Goal: Use online tool/utility: Utilize a website feature to perform a specific function

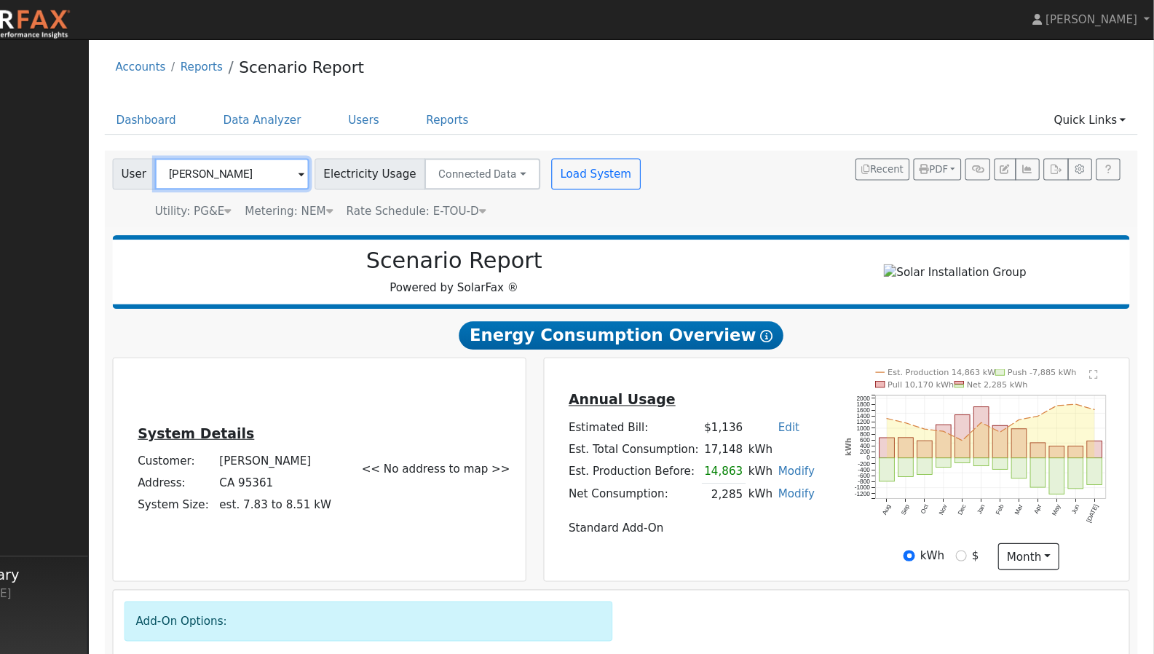
click at [312, 170] on input "[PERSON_NAME]" at bounding box center [297, 161] width 143 height 29
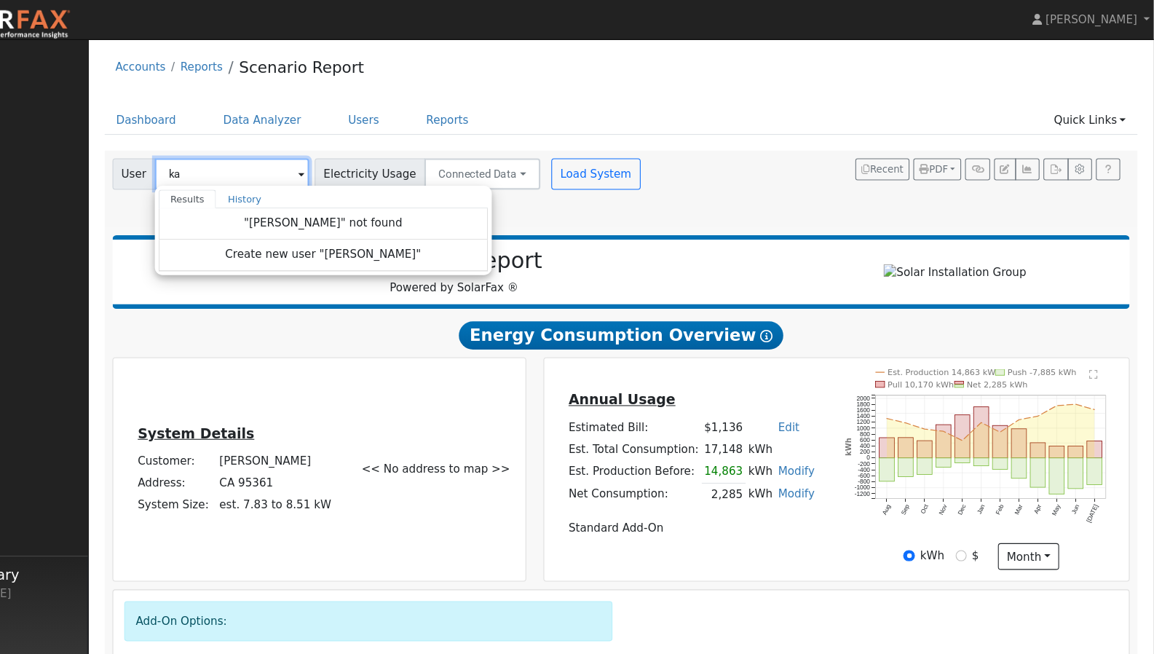
type input "k"
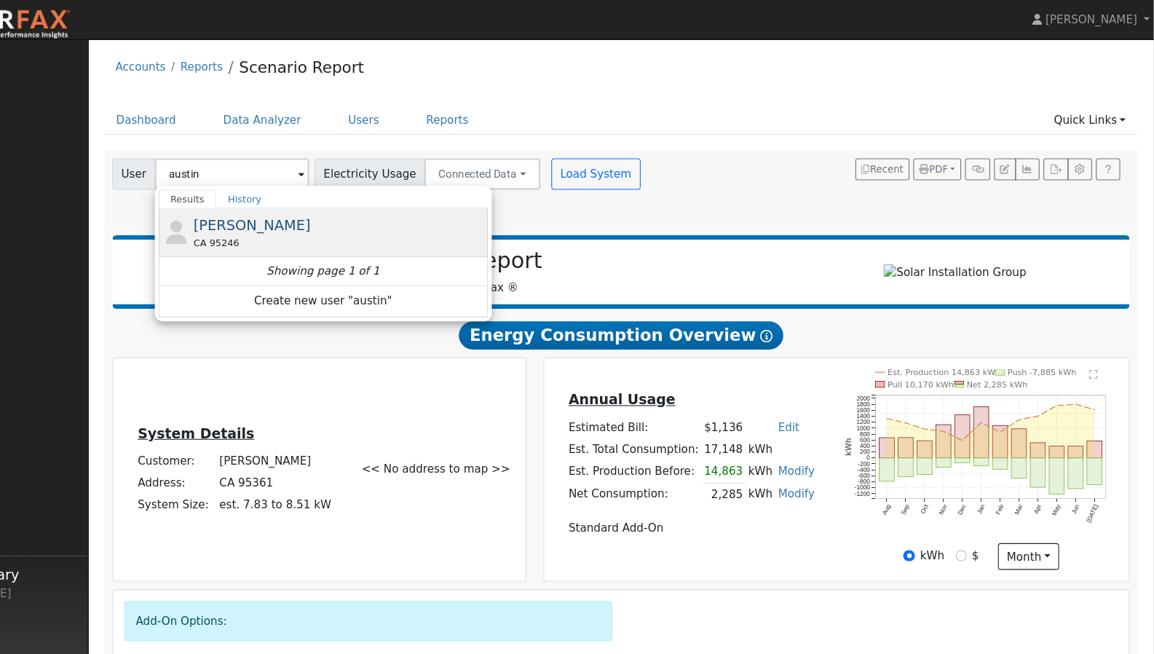
click at [297, 214] on span "[PERSON_NAME]" at bounding box center [315, 209] width 109 height 15
type input "[PERSON_NAME]"
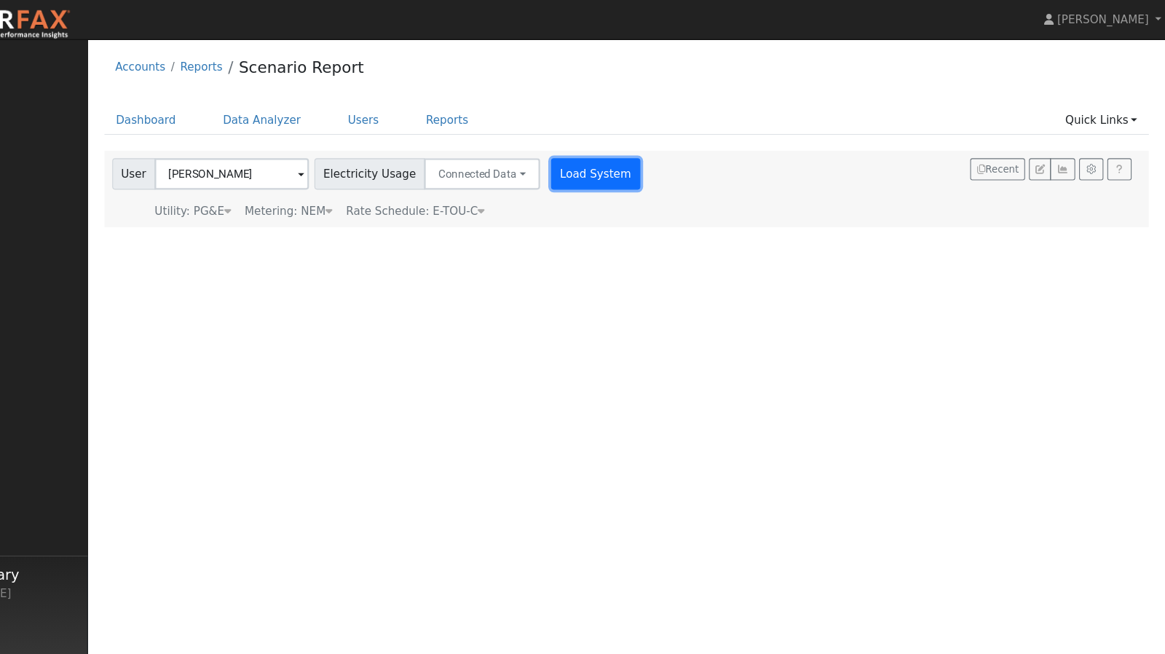
click at [594, 164] on button "Load System" at bounding box center [635, 161] width 83 height 29
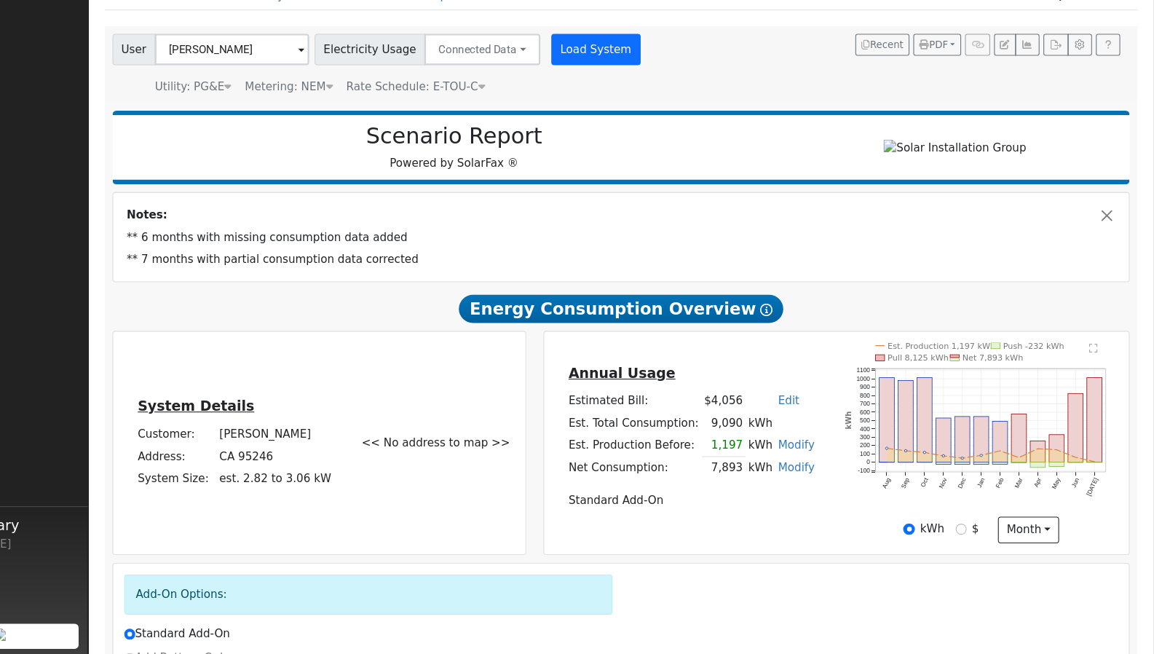
scroll to position [74, 0]
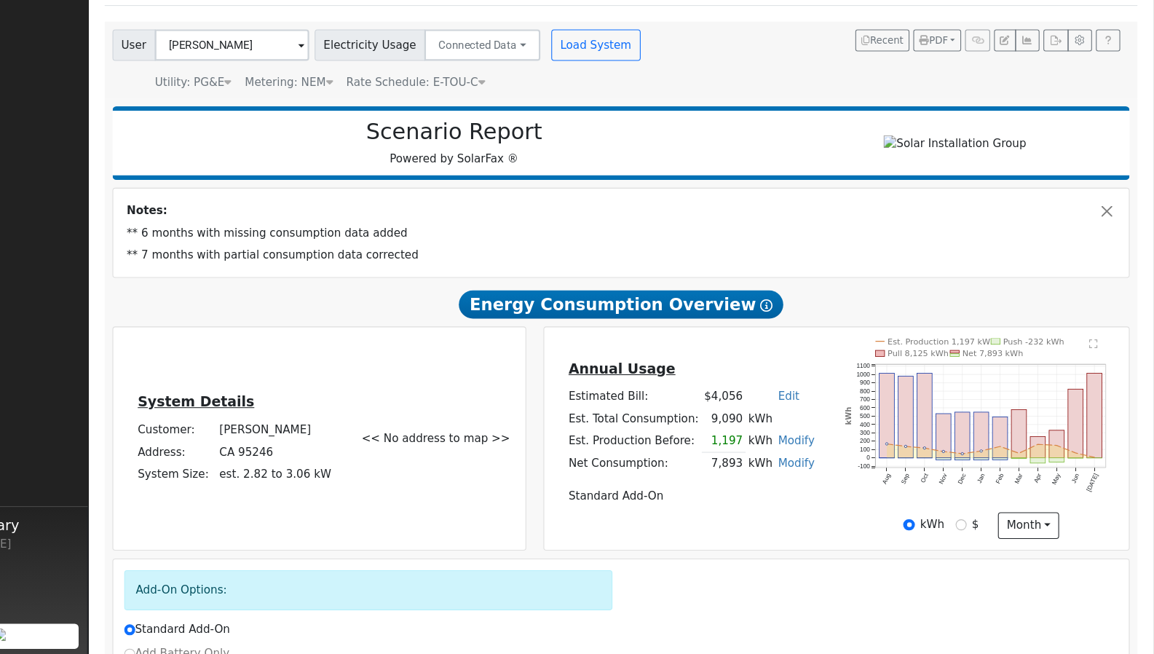
click at [405, 415] on div "System Details Customer: [PERSON_NAME] Address: CA 95246 System Size: est. 2.82…" at bounding box center [299, 453] width 221 height 87
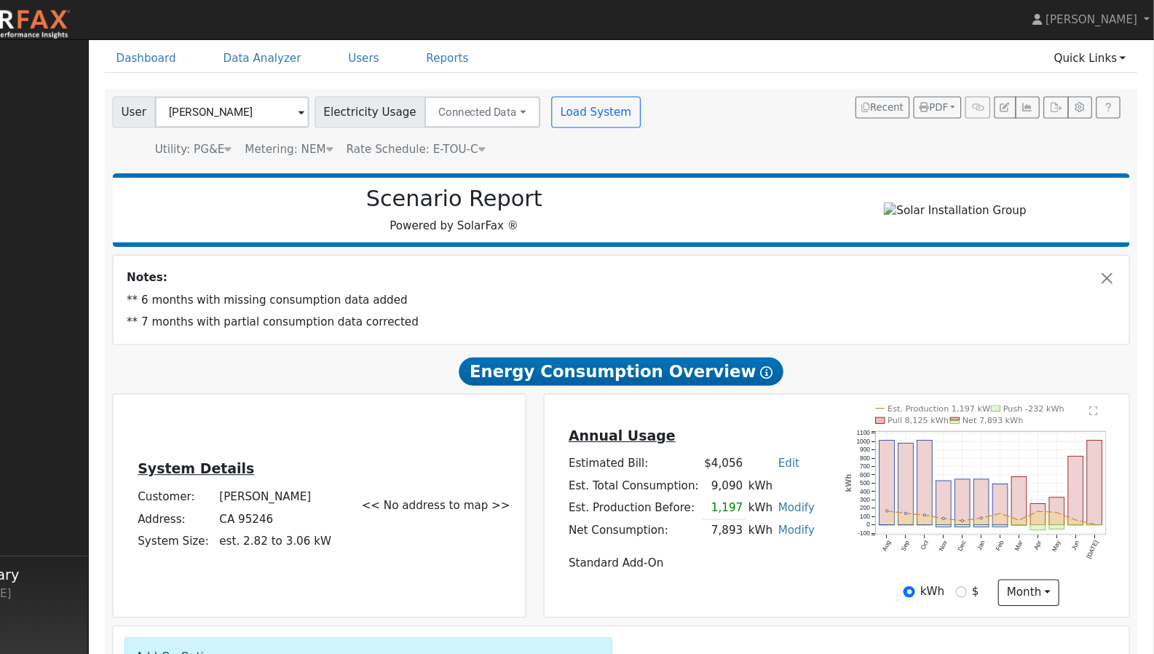
scroll to position [0, 0]
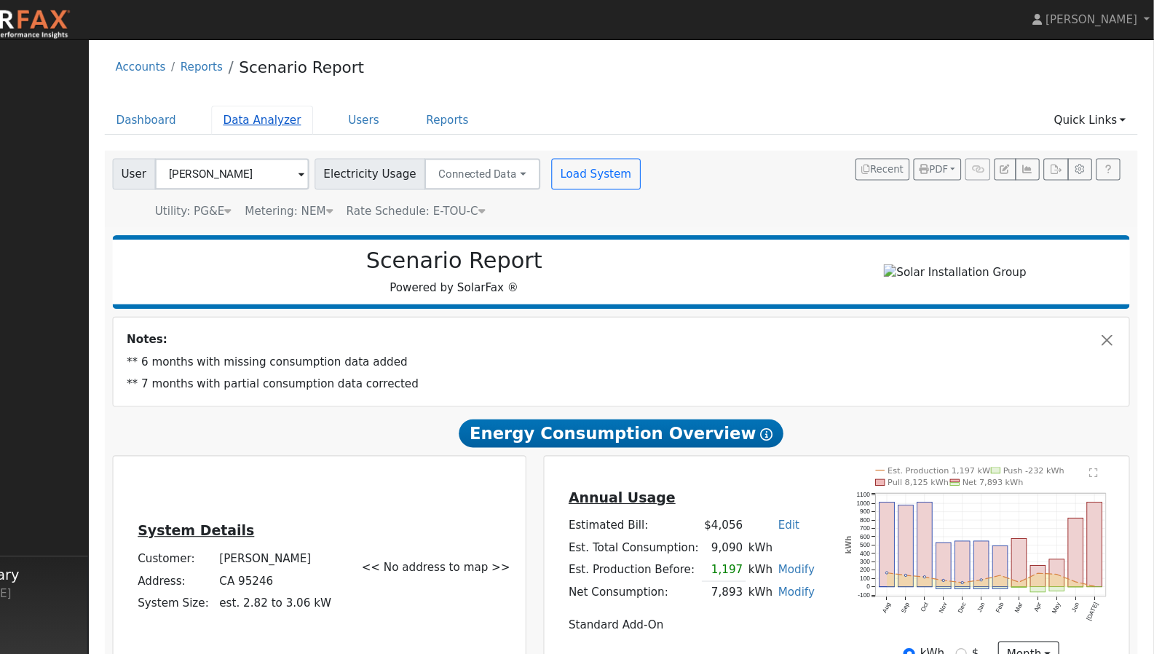
click at [319, 114] on link "Data Analyzer" at bounding box center [325, 111] width 95 height 27
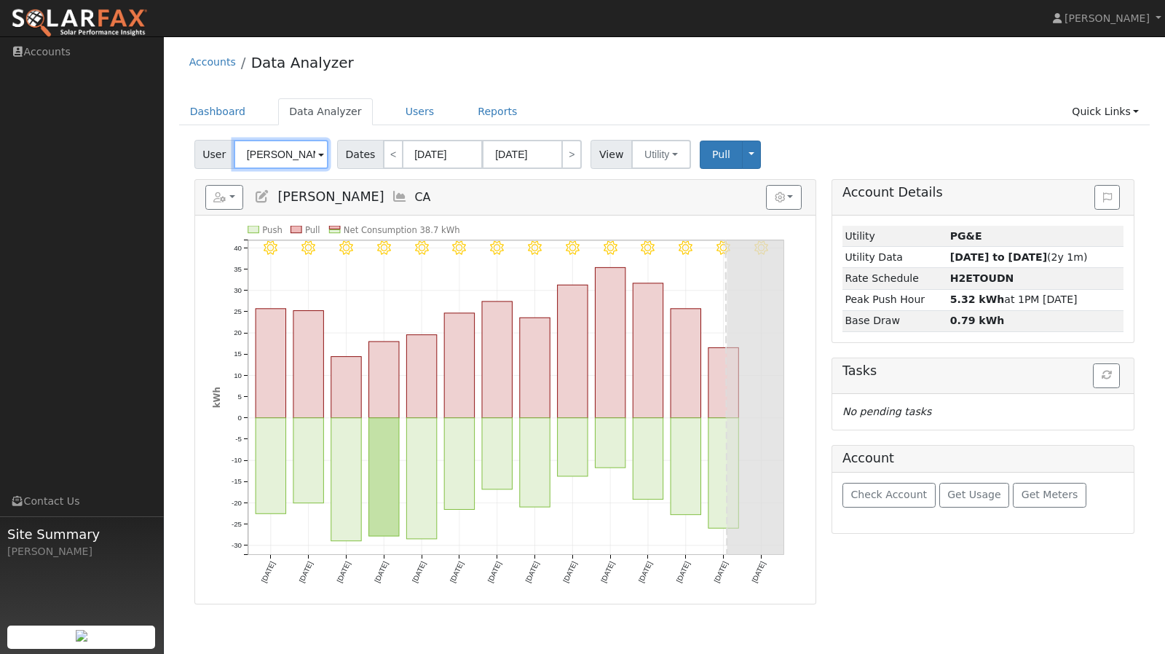
click at [297, 150] on input "[PERSON_NAME]" at bounding box center [281, 154] width 95 height 29
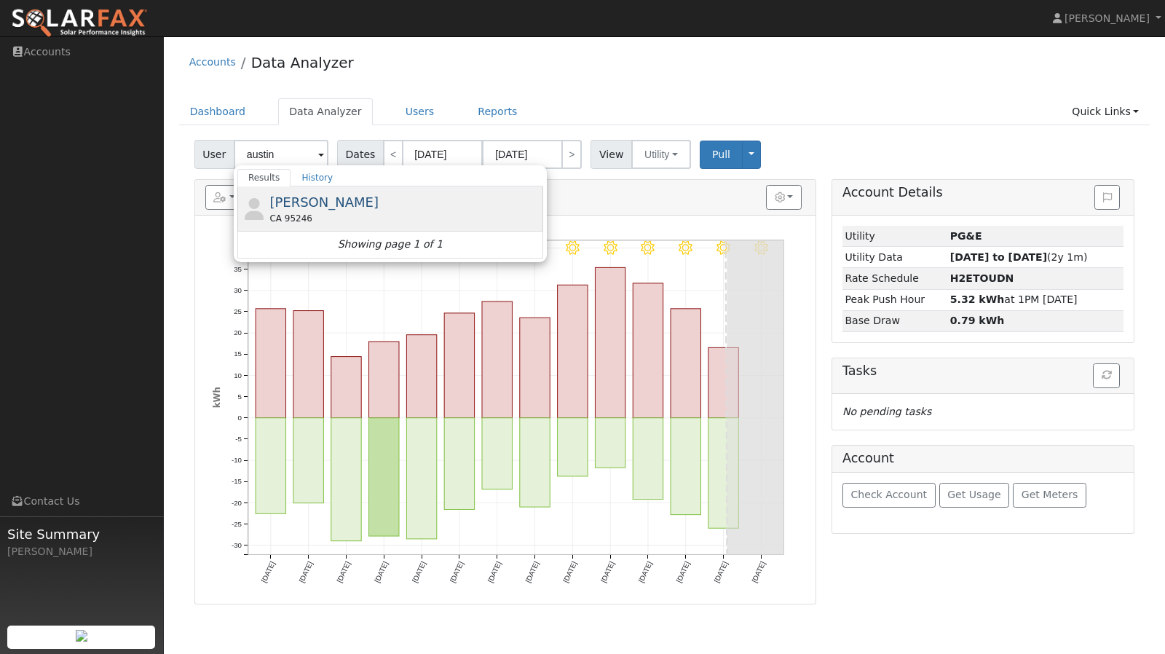
click at [300, 205] on span "[PERSON_NAME]" at bounding box center [323, 201] width 109 height 15
type input "[PERSON_NAME]"
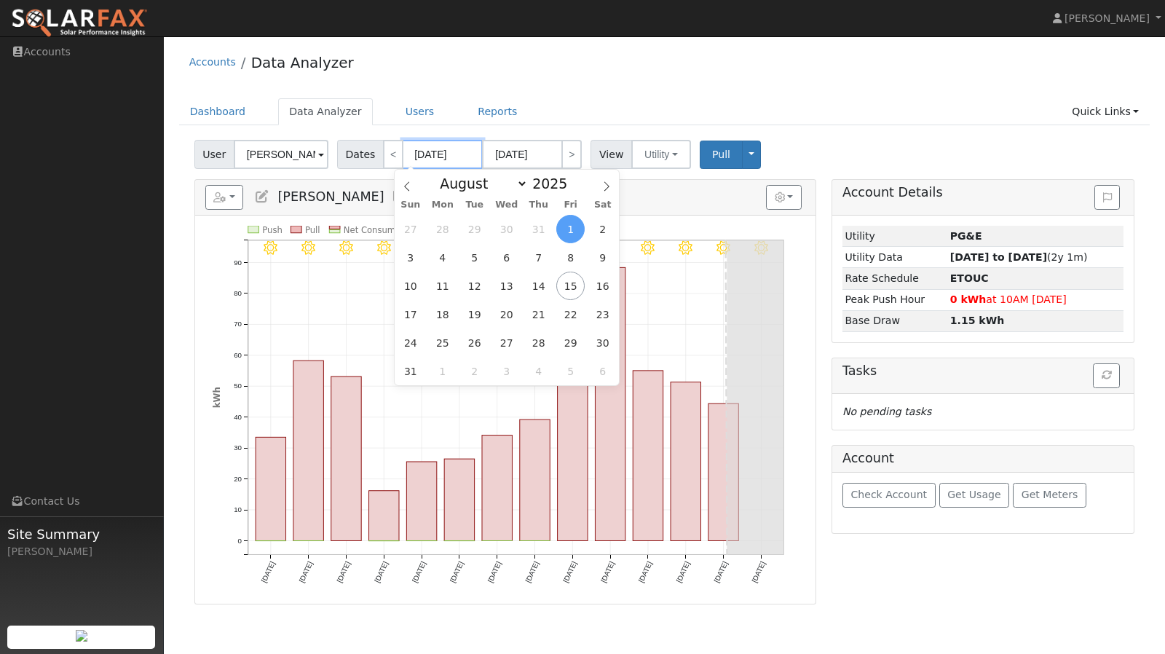
click at [446, 154] on input "08/01/2025" at bounding box center [443, 154] width 80 height 29
click at [687, 299] on icon "8/14 - Clear 8/13 - Clear 8/12 - Clear 8/11 - Clear 8/10 - Clear 8/09 - Clear 8…" at bounding box center [505, 415] width 585 height 379
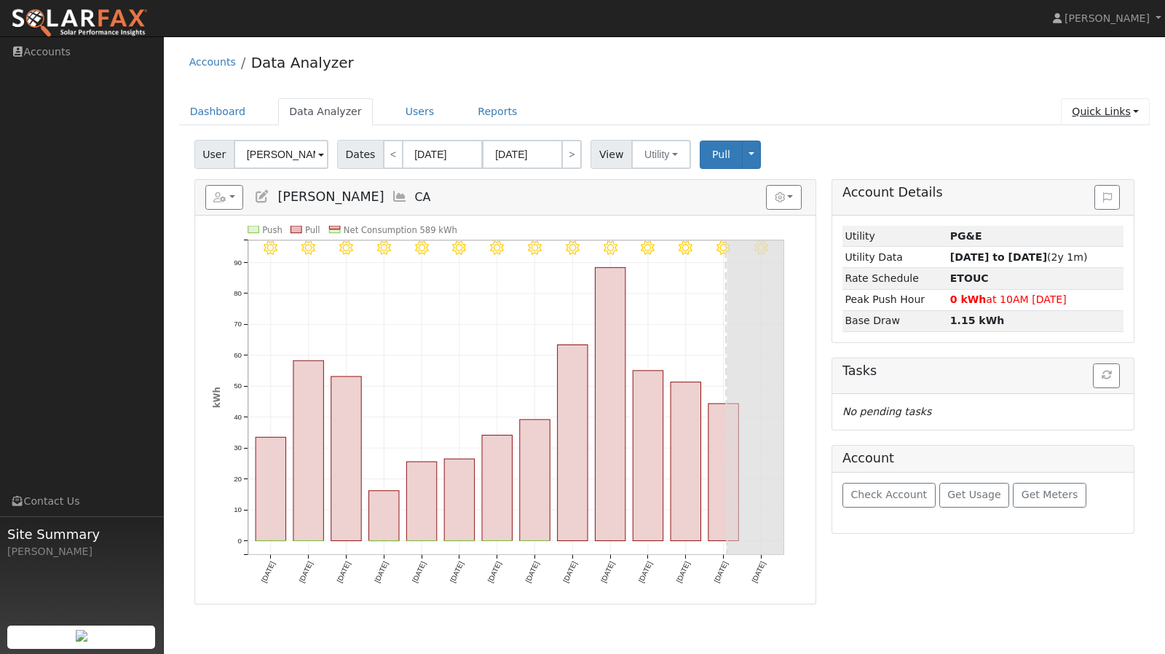
click at [1118, 111] on link "Quick Links" at bounding box center [1105, 111] width 89 height 27
click at [1062, 197] on link "Run a Scenario Report" at bounding box center [1076, 195] width 148 height 20
